Goal: Transaction & Acquisition: Purchase product/service

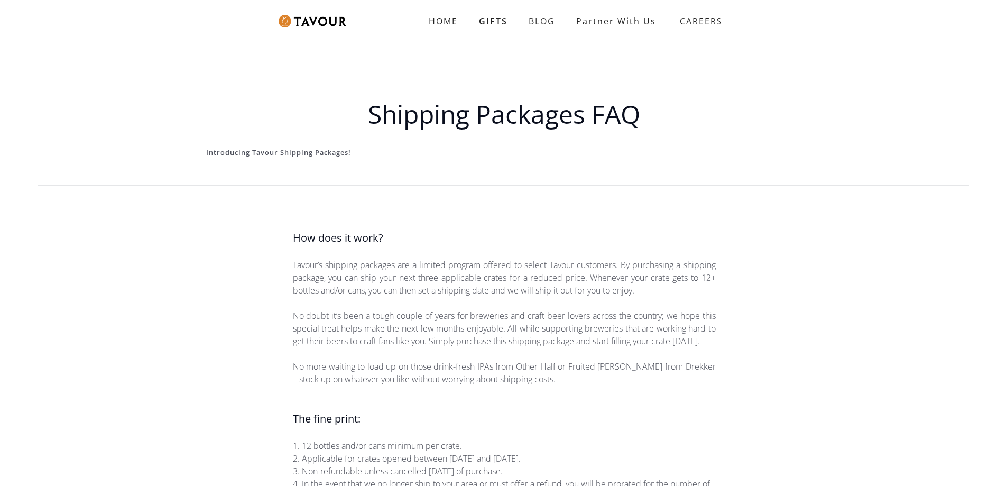
click at [541, 22] on link "BLOG" at bounding box center [542, 21] width 48 height 21
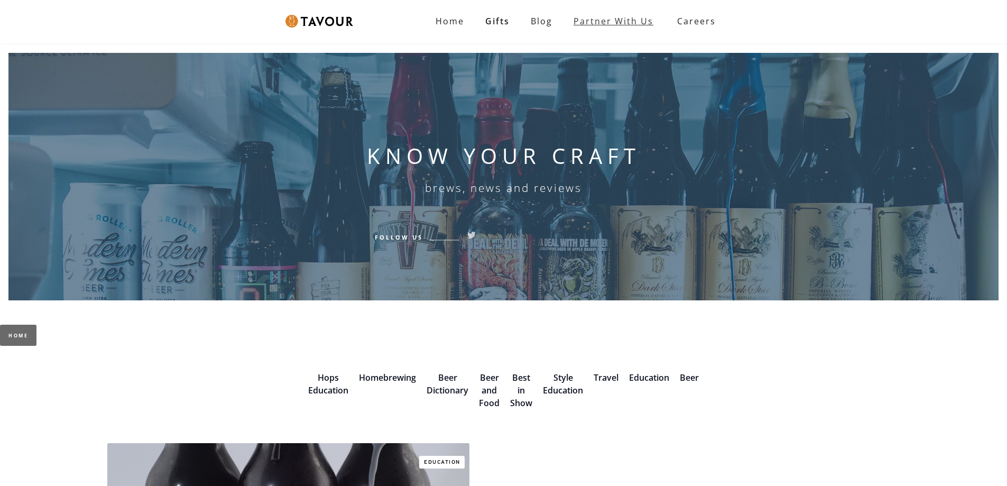
click at [604, 25] on link "Partner with Us" at bounding box center [613, 21] width 101 height 21
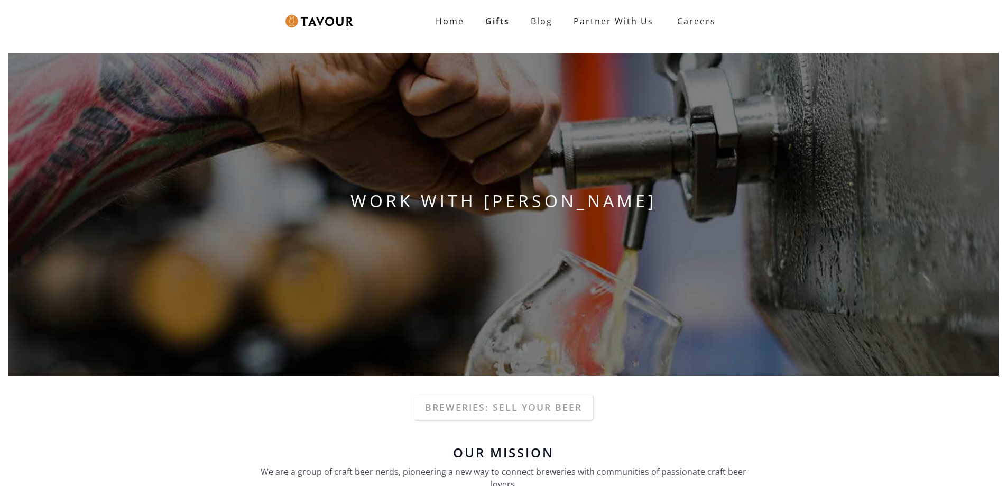
click at [541, 21] on link "Blog" at bounding box center [541, 21] width 43 height 21
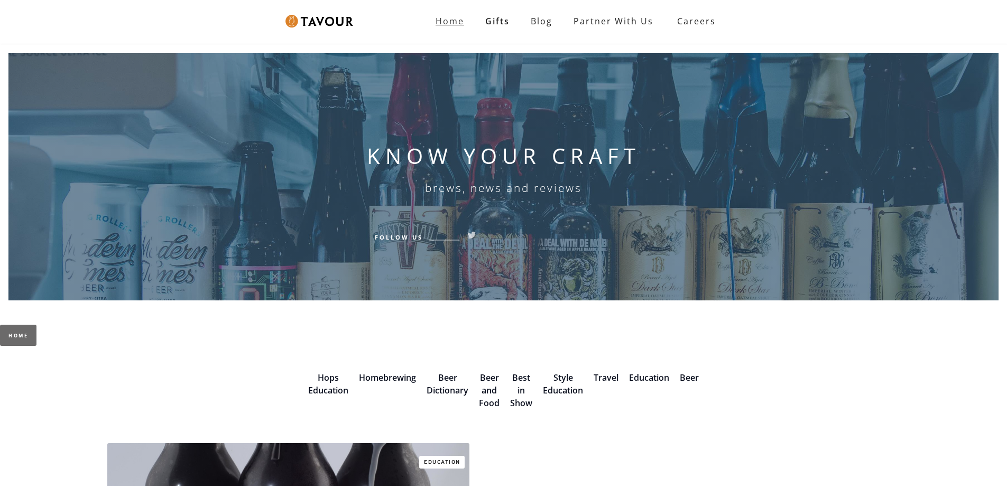
click at [454, 16] on strong "Home" at bounding box center [450, 21] width 29 height 12
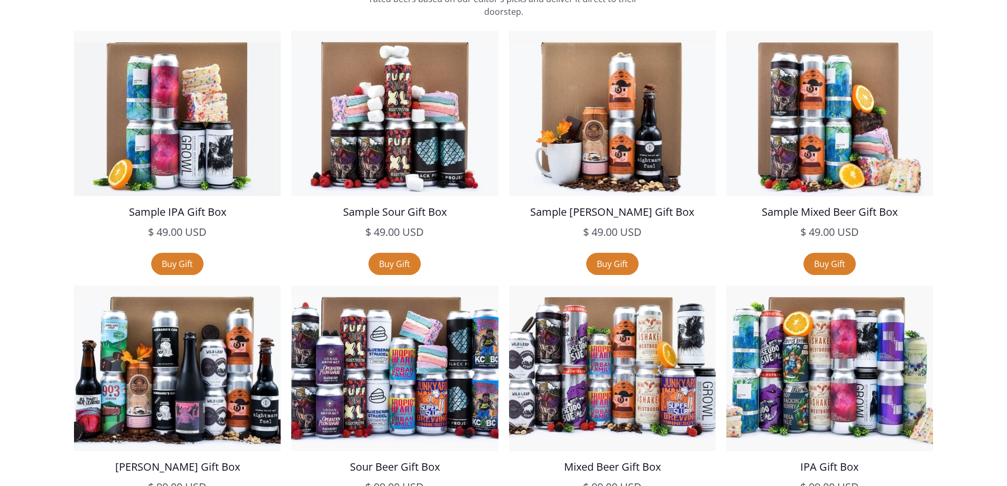
scroll to position [1956, 0]
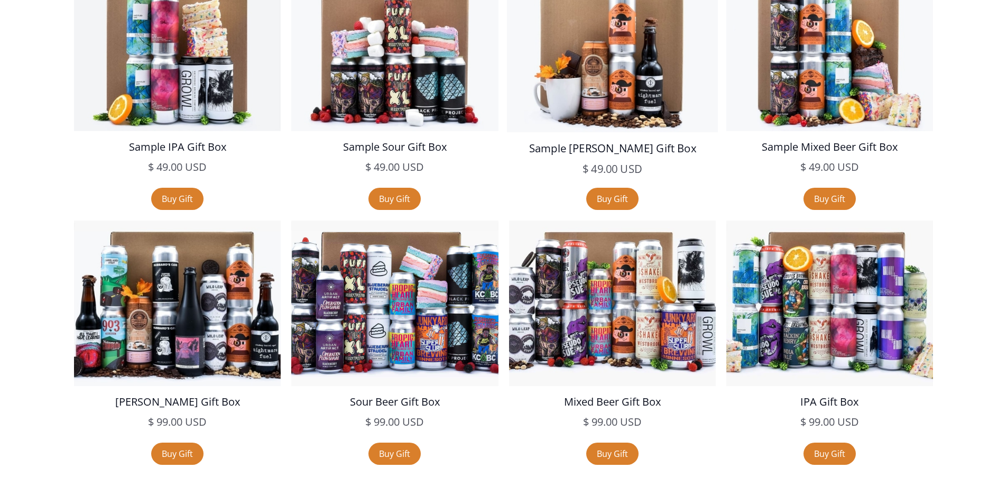
click at [628, 82] on img at bounding box center [612, 48] width 211 height 169
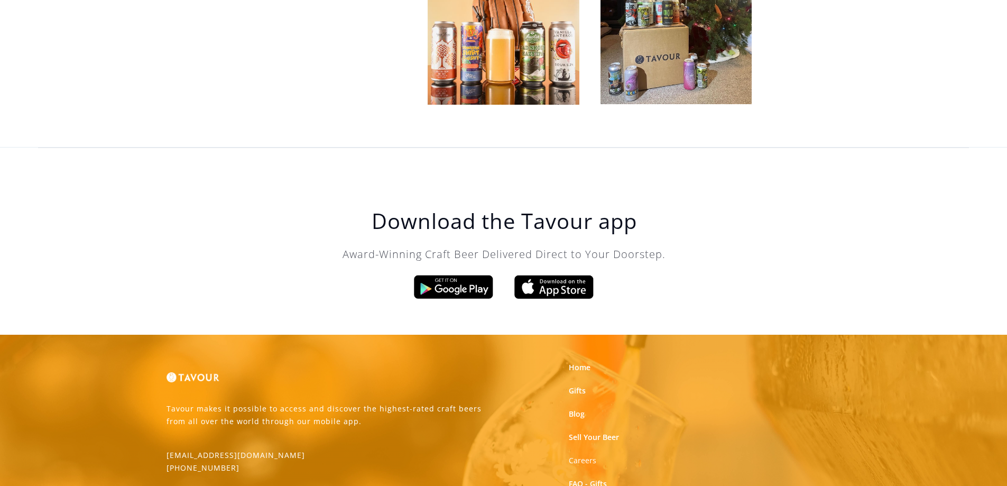
scroll to position [3233, 0]
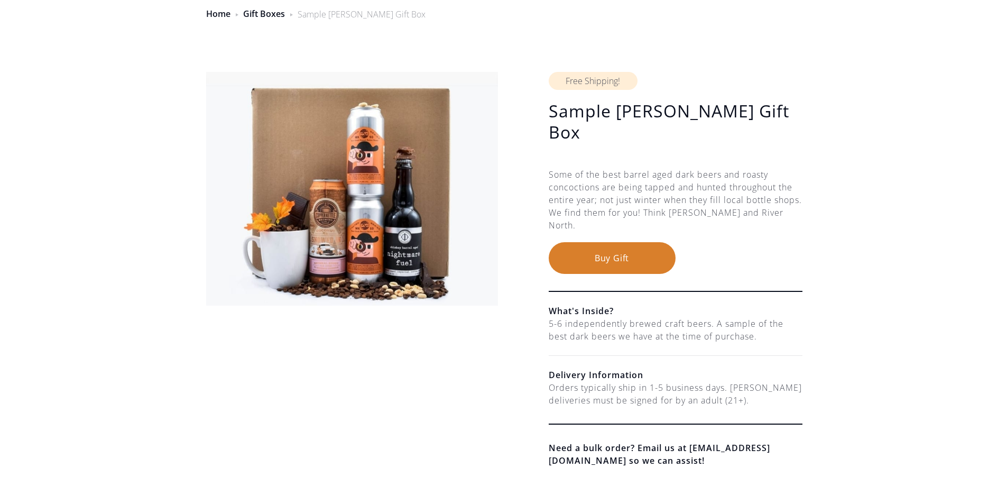
scroll to position [159, 0]
